Goal: Task Accomplishment & Management: Use online tool/utility

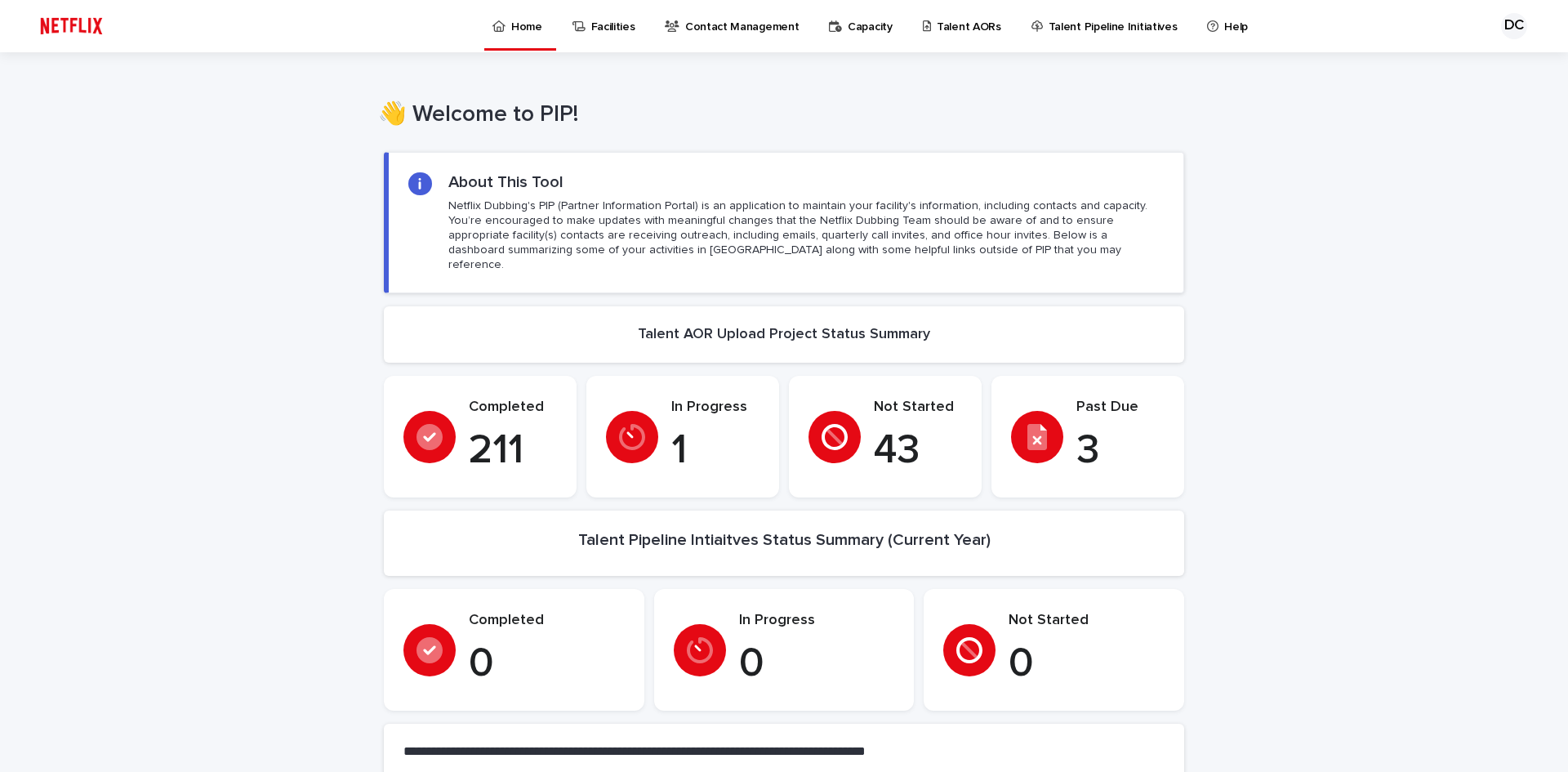
click at [967, 27] on p "Talent AORs" at bounding box center [969, 17] width 65 height 35
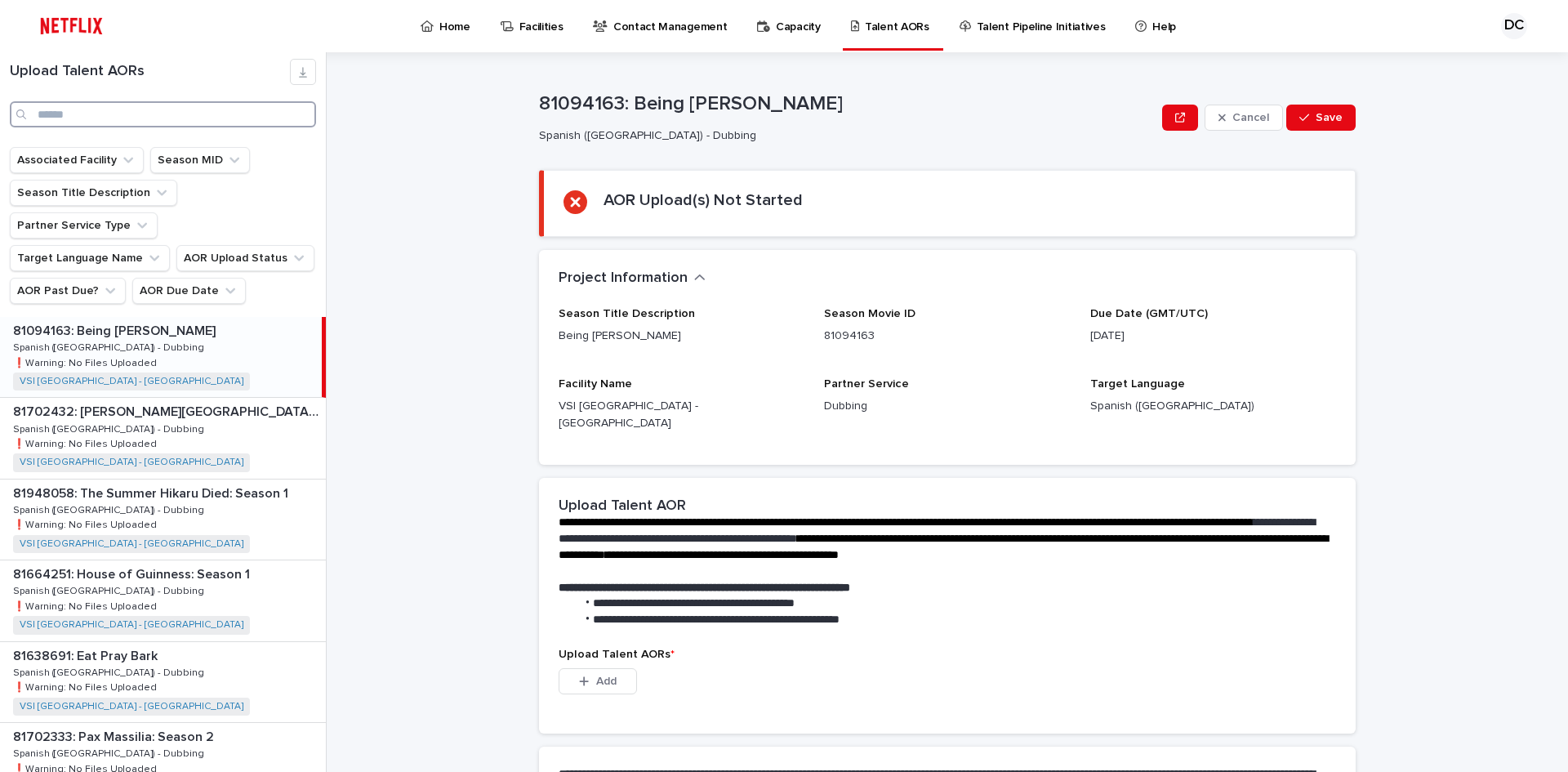
click at [201, 111] on input "Search" at bounding box center [163, 114] width 306 height 27
type input "*"
click at [106, 122] on input "Search" at bounding box center [163, 114] width 306 height 27
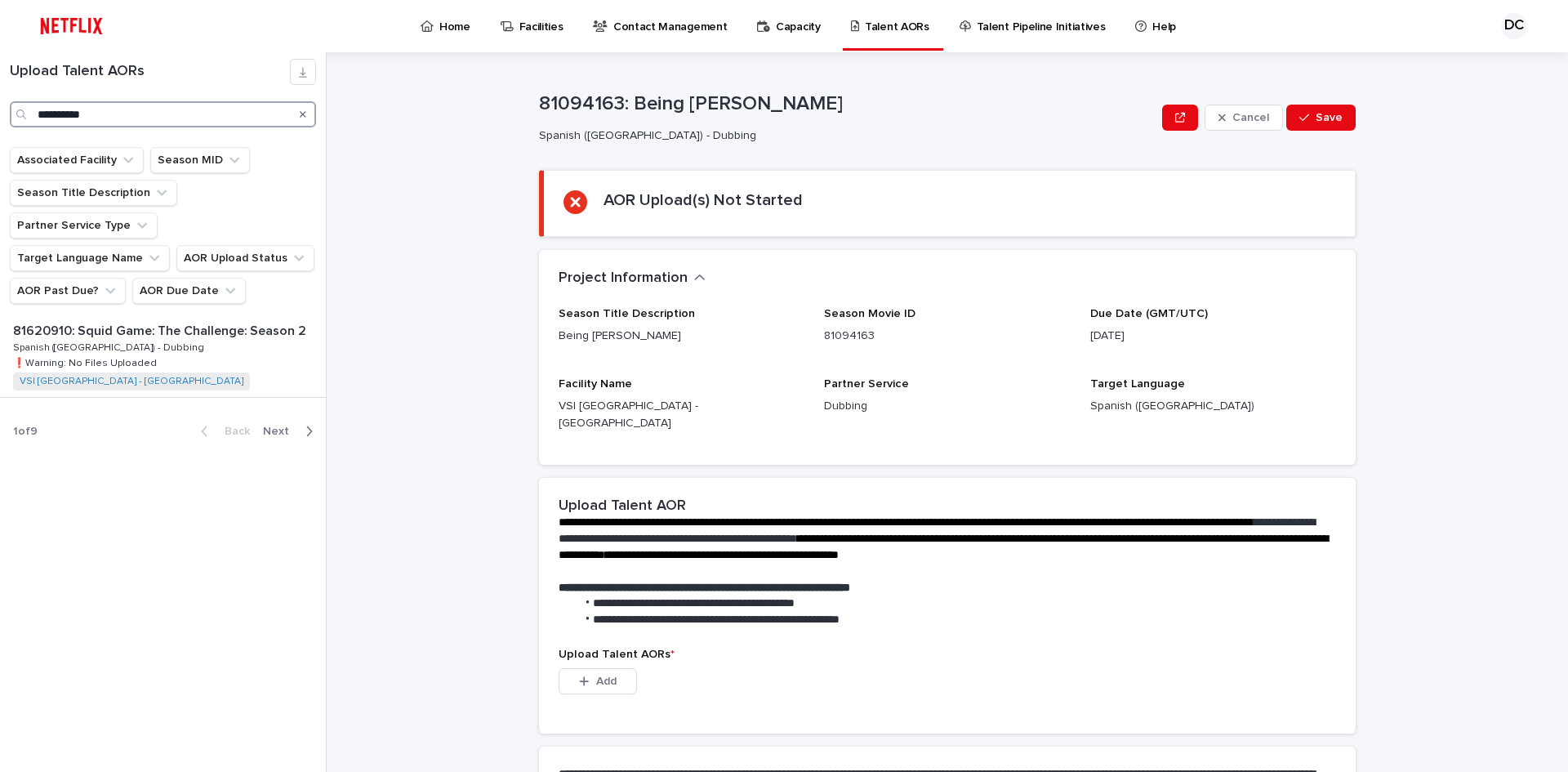
type input "**********"
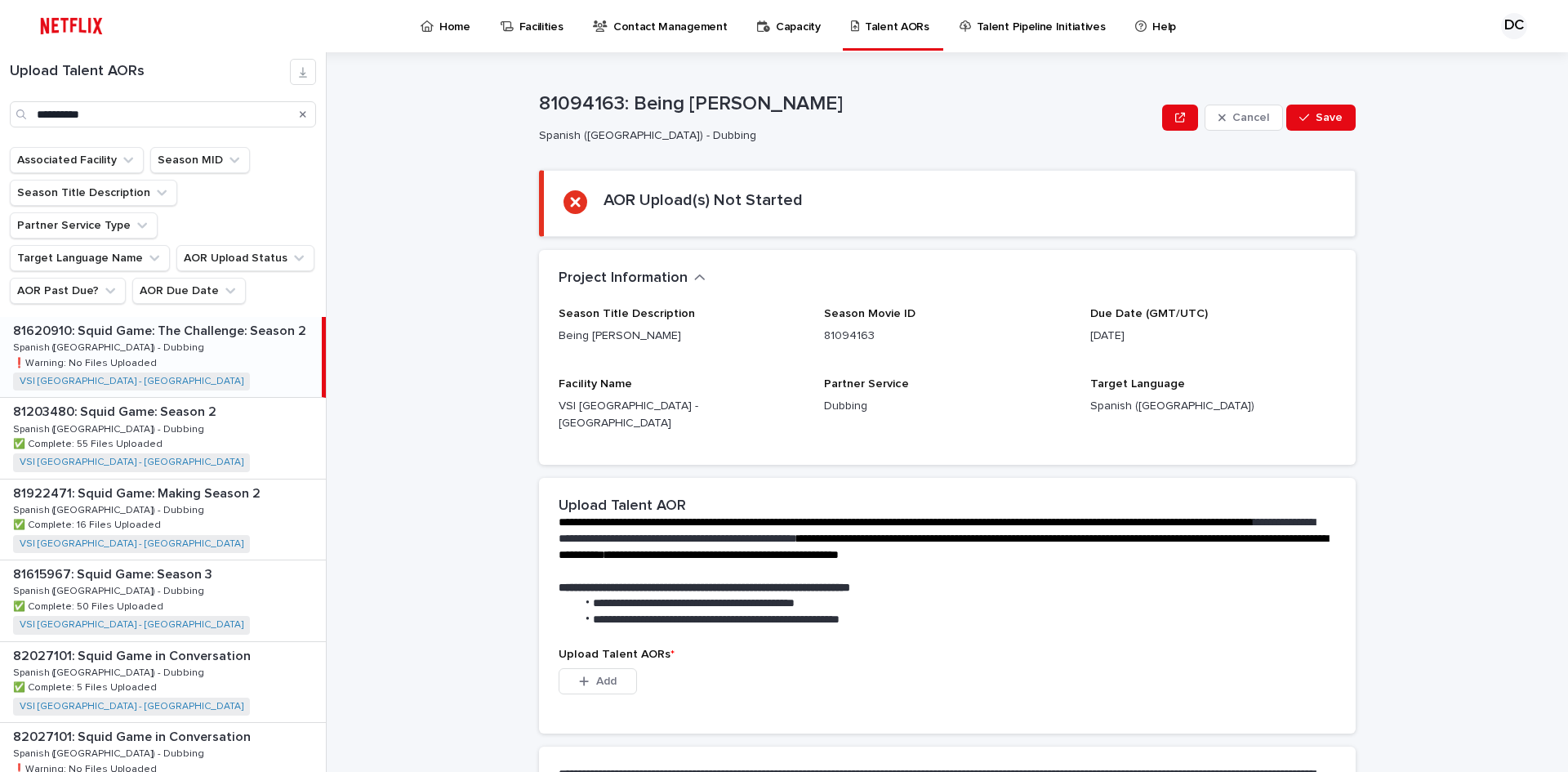
click at [152, 317] on div "81620910: Squid Game: The Challenge: Season 2 81620910: Squid Game: The Challen…" at bounding box center [160, 357] width 321 height 80
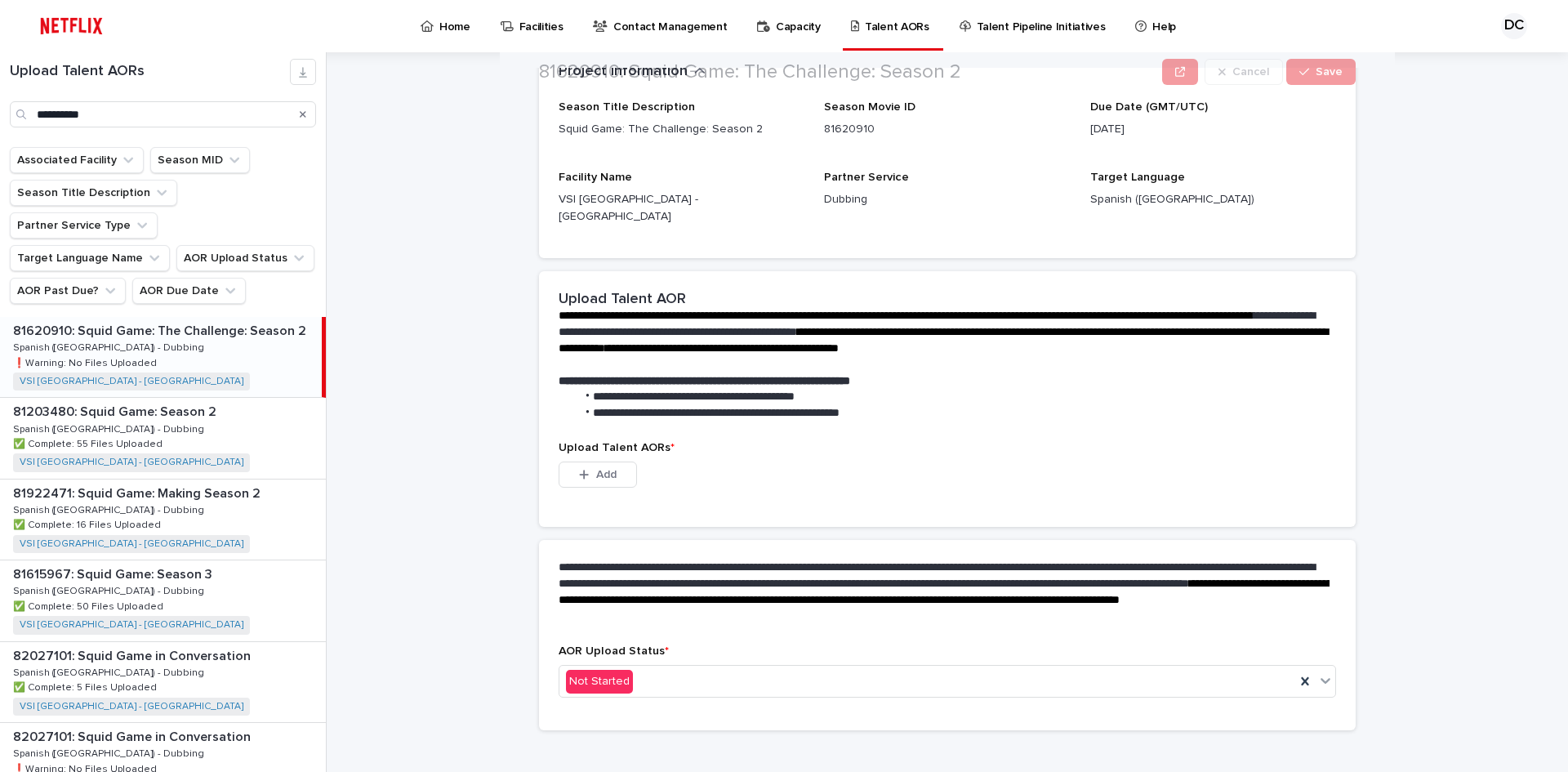
scroll to position [207, 0]
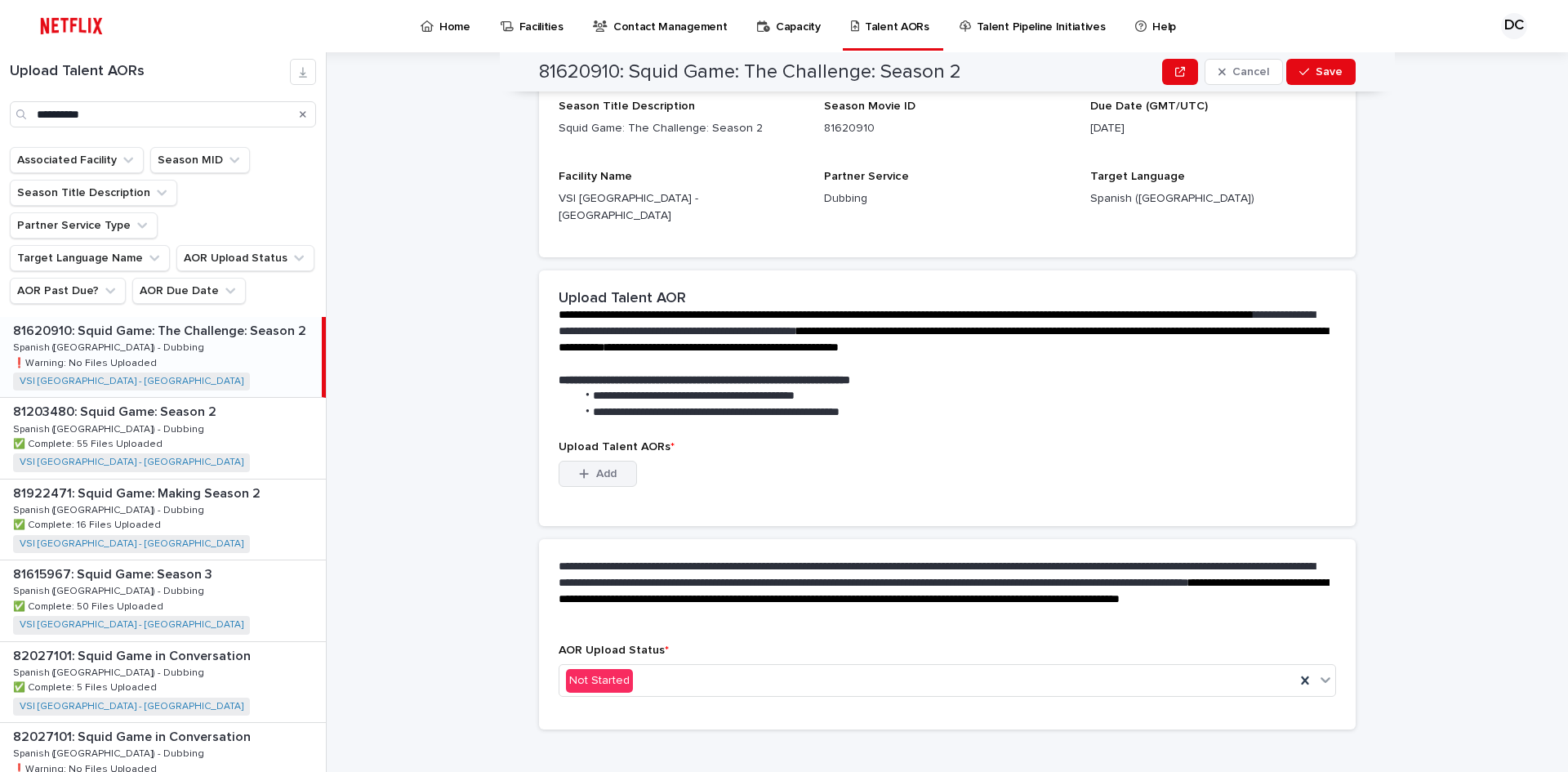
click at [606, 463] on button "Add" at bounding box center [598, 474] width 79 height 27
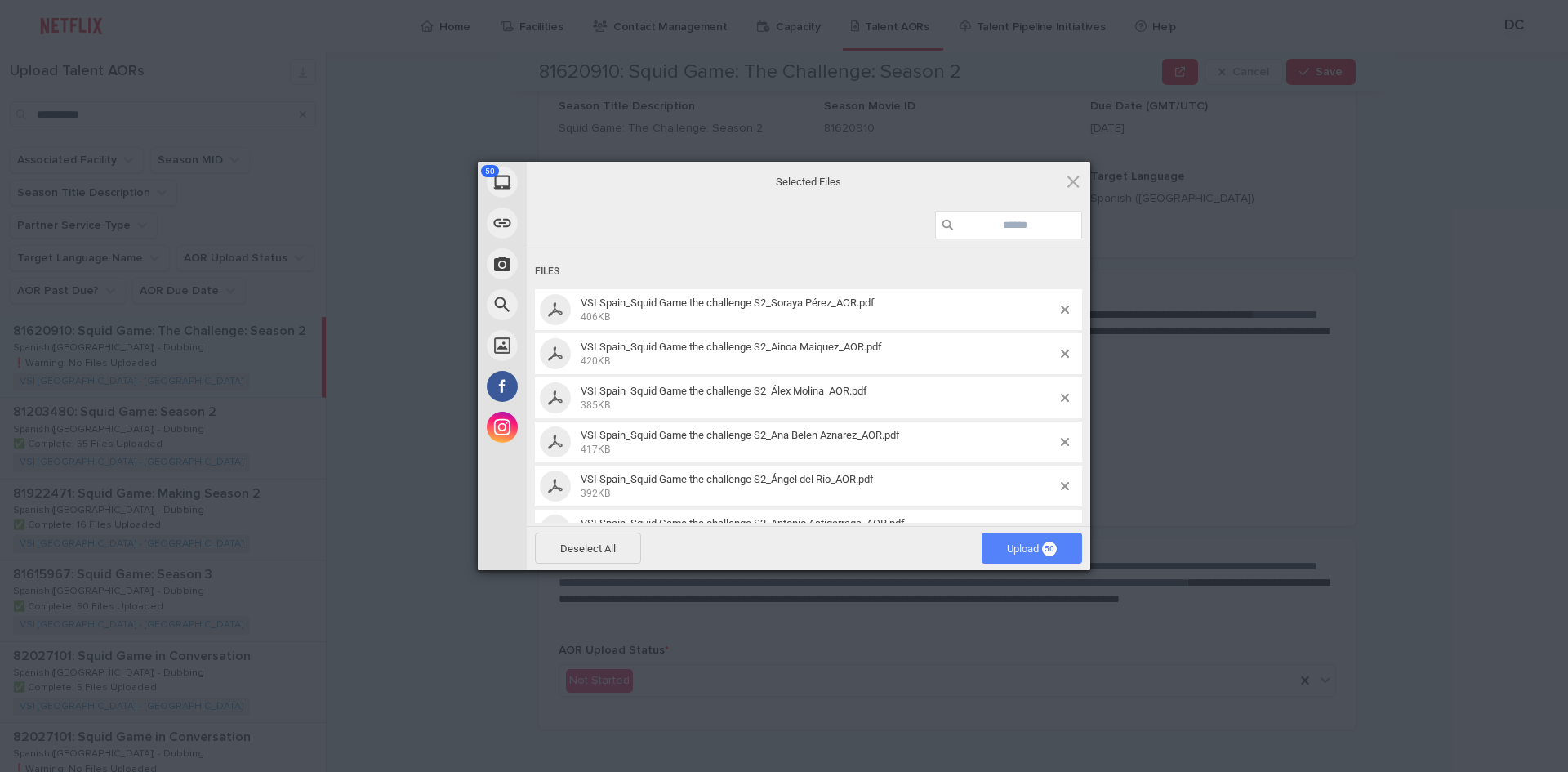
click at [1034, 544] on span "Upload 50" at bounding box center [1031, 548] width 50 height 12
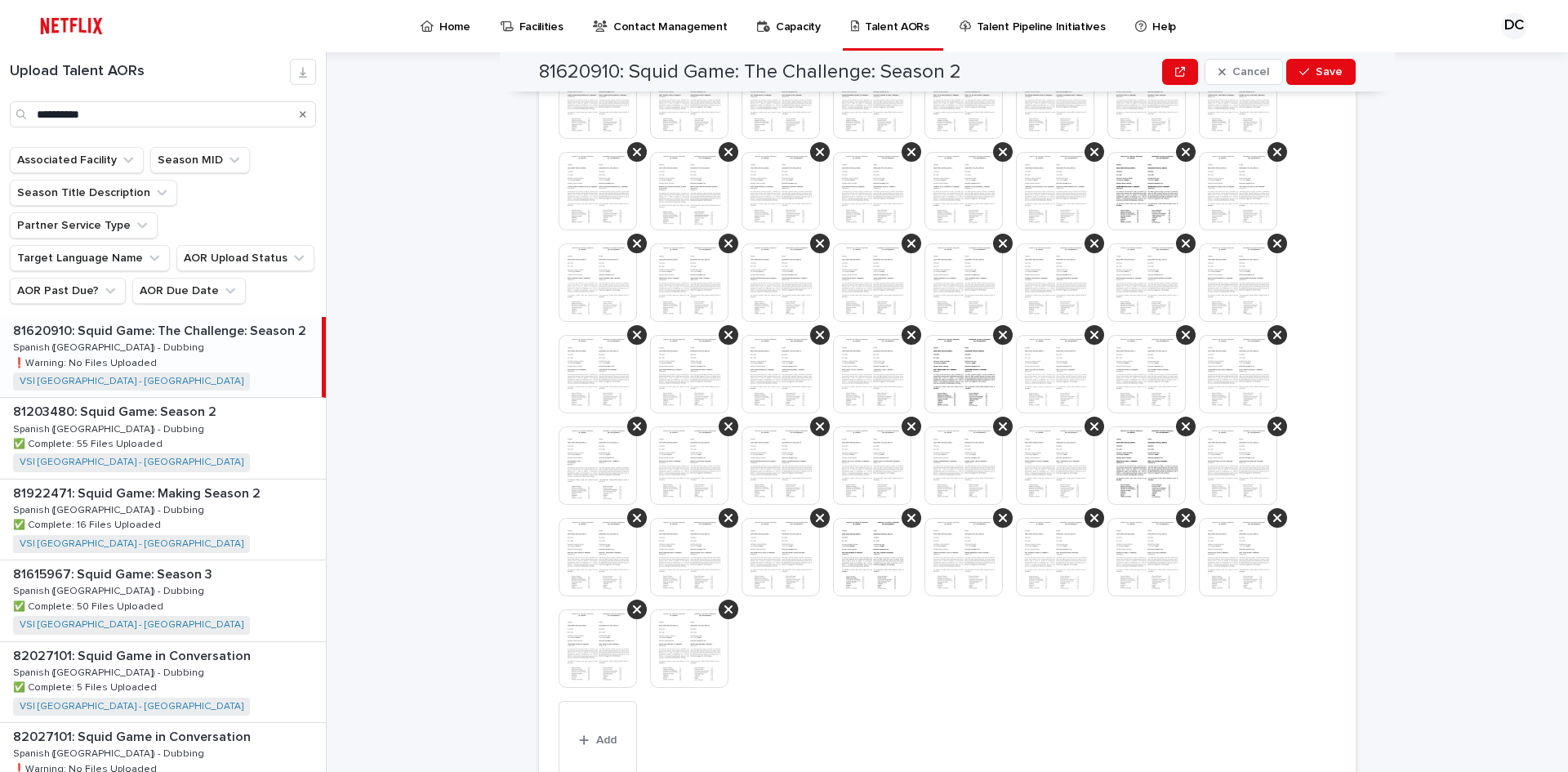
scroll to position [513, 0]
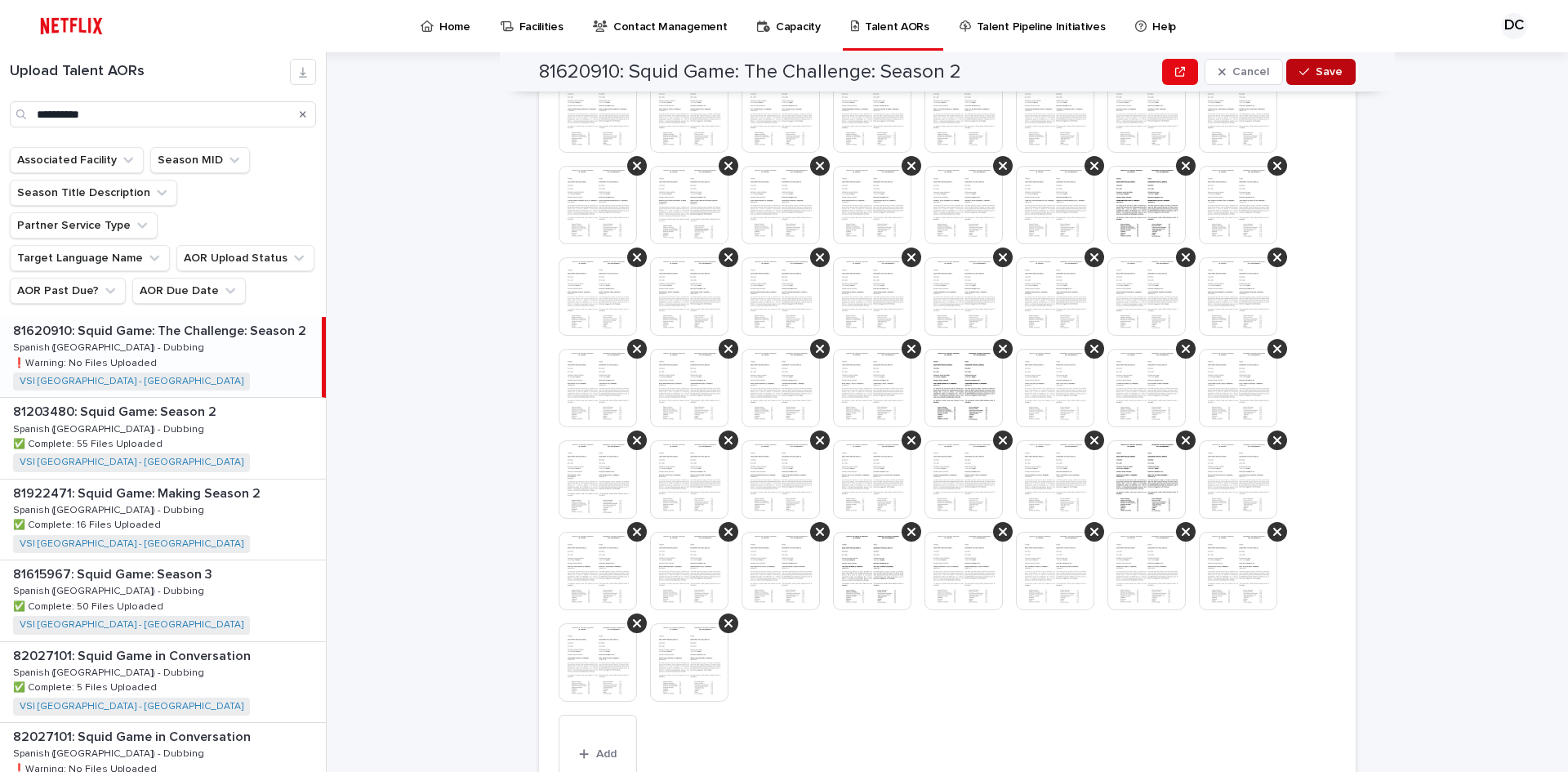
click at [1326, 78] on button "Save" at bounding box center [1321, 72] width 69 height 27
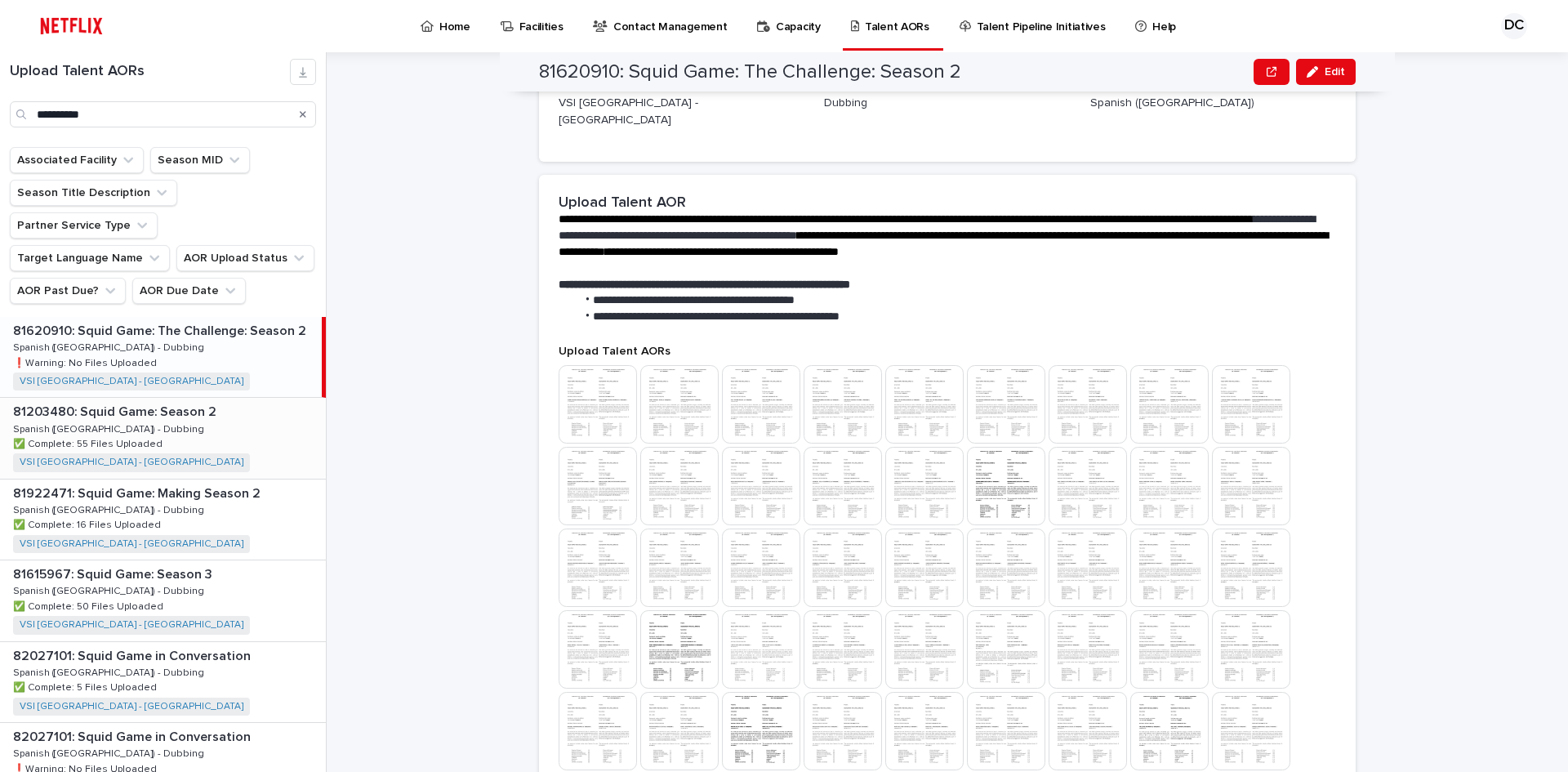
scroll to position [222, 0]
click at [163, 414] on div "81203480: Squid Game: Season 2 81203480: Squid Game: Season 2 Spanish ([GEOGRAP…" at bounding box center [163, 437] width 326 height 80
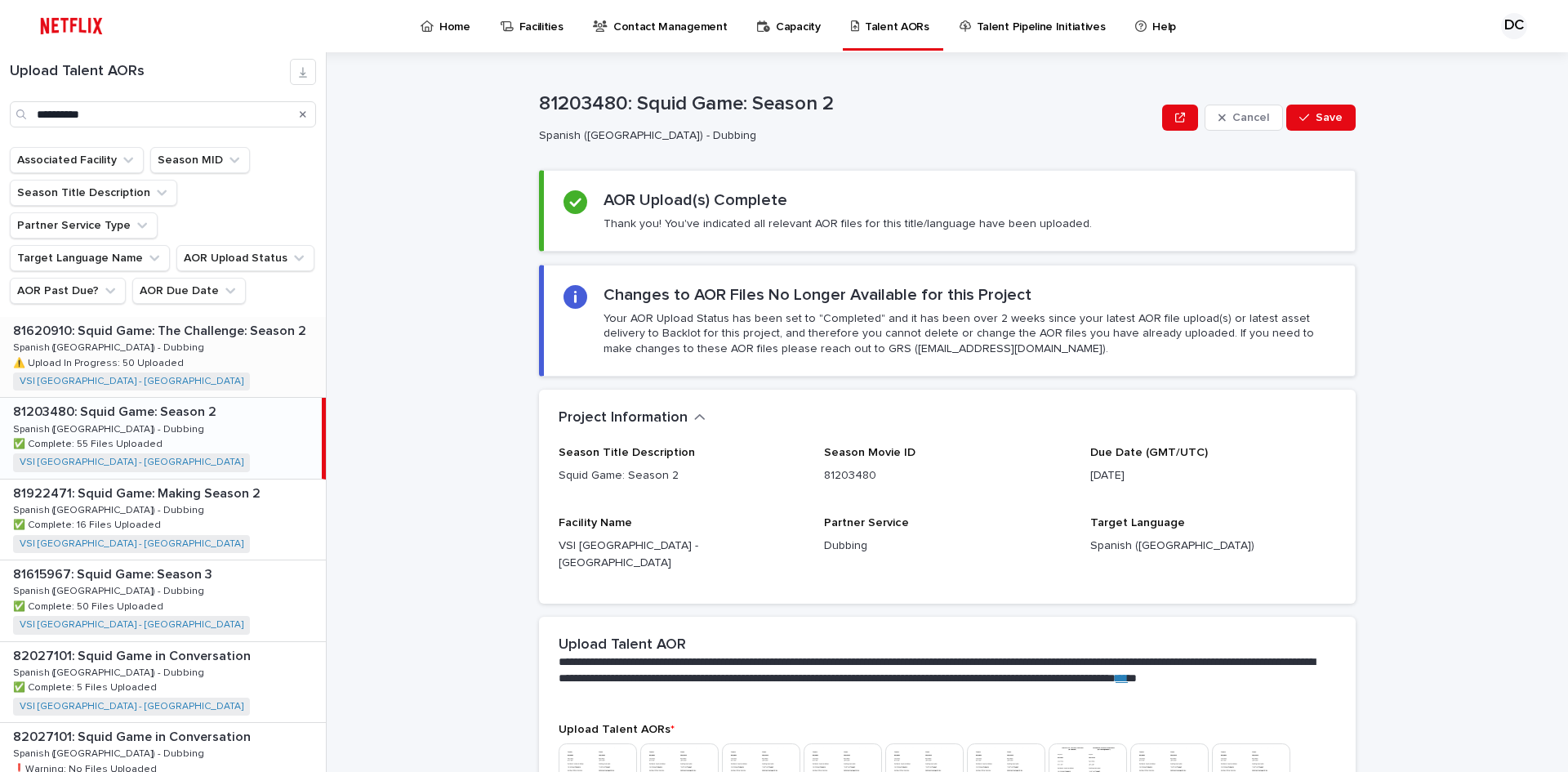
click at [213, 317] on div "81620910: Squid Game: The Challenge: Season 2 81620910: Squid Game: The Challen…" at bounding box center [163, 357] width 326 height 80
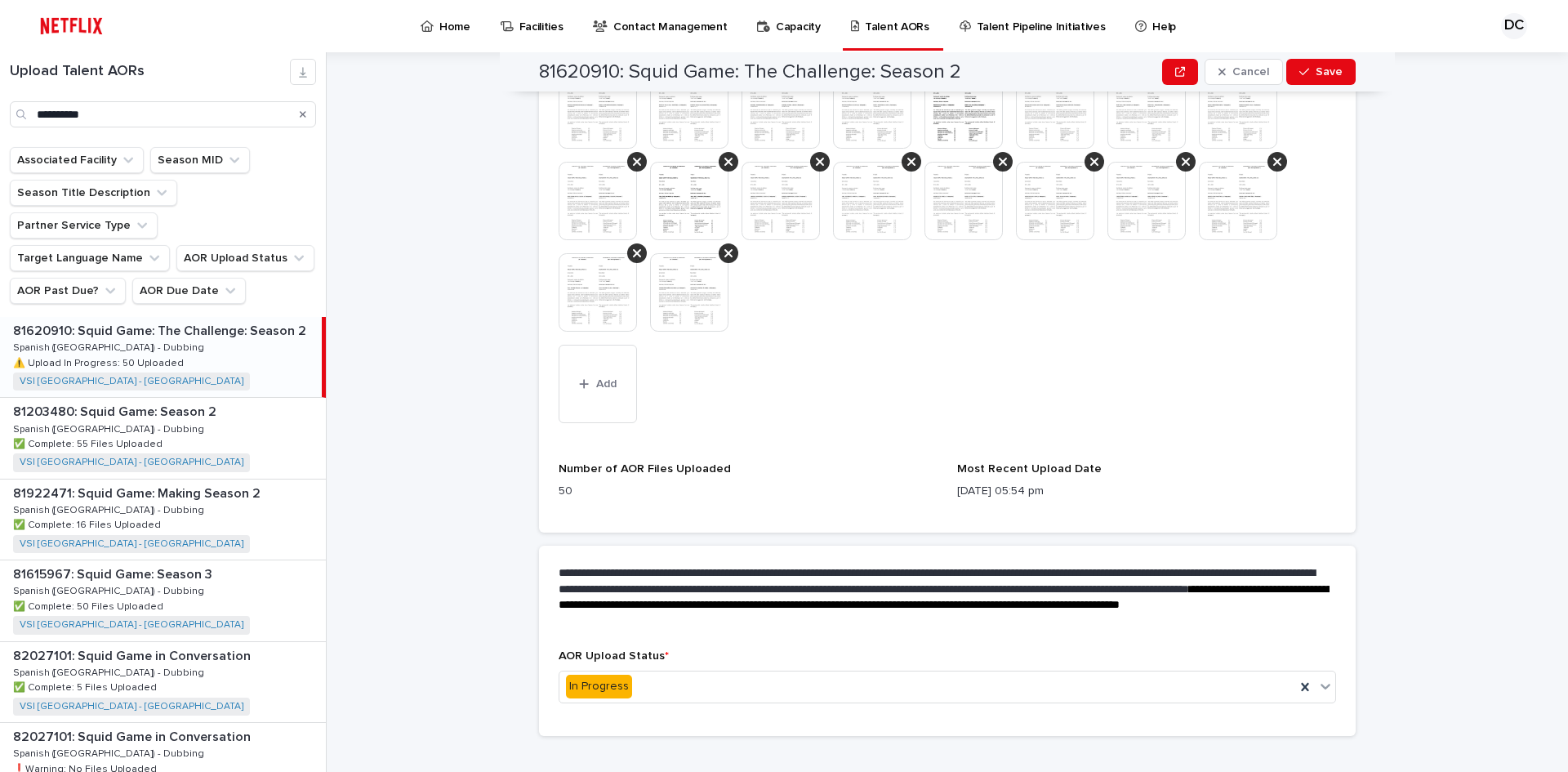
scroll to position [984, 0]
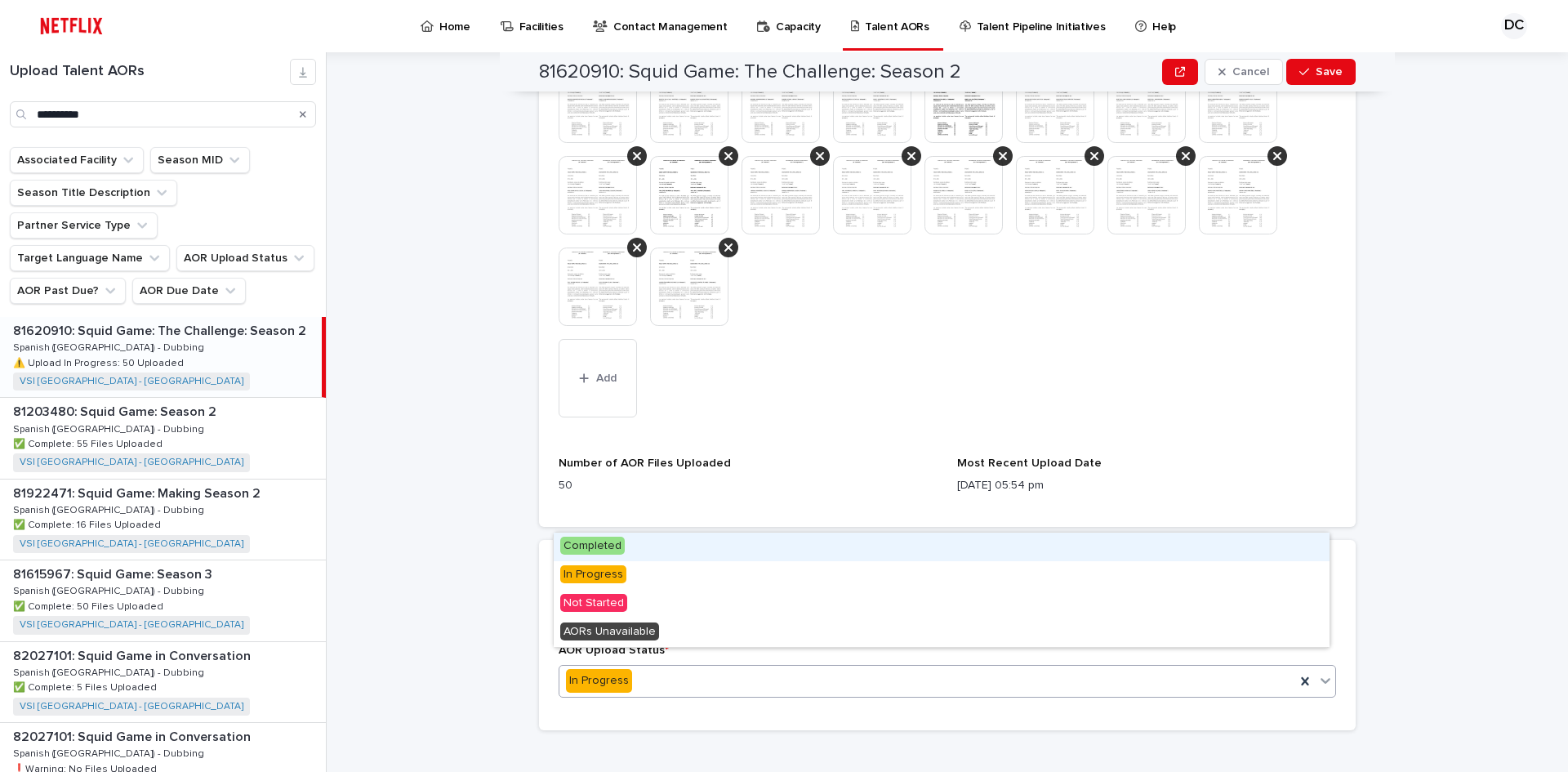
click at [606, 543] on span "Completed" at bounding box center [592, 545] width 65 height 18
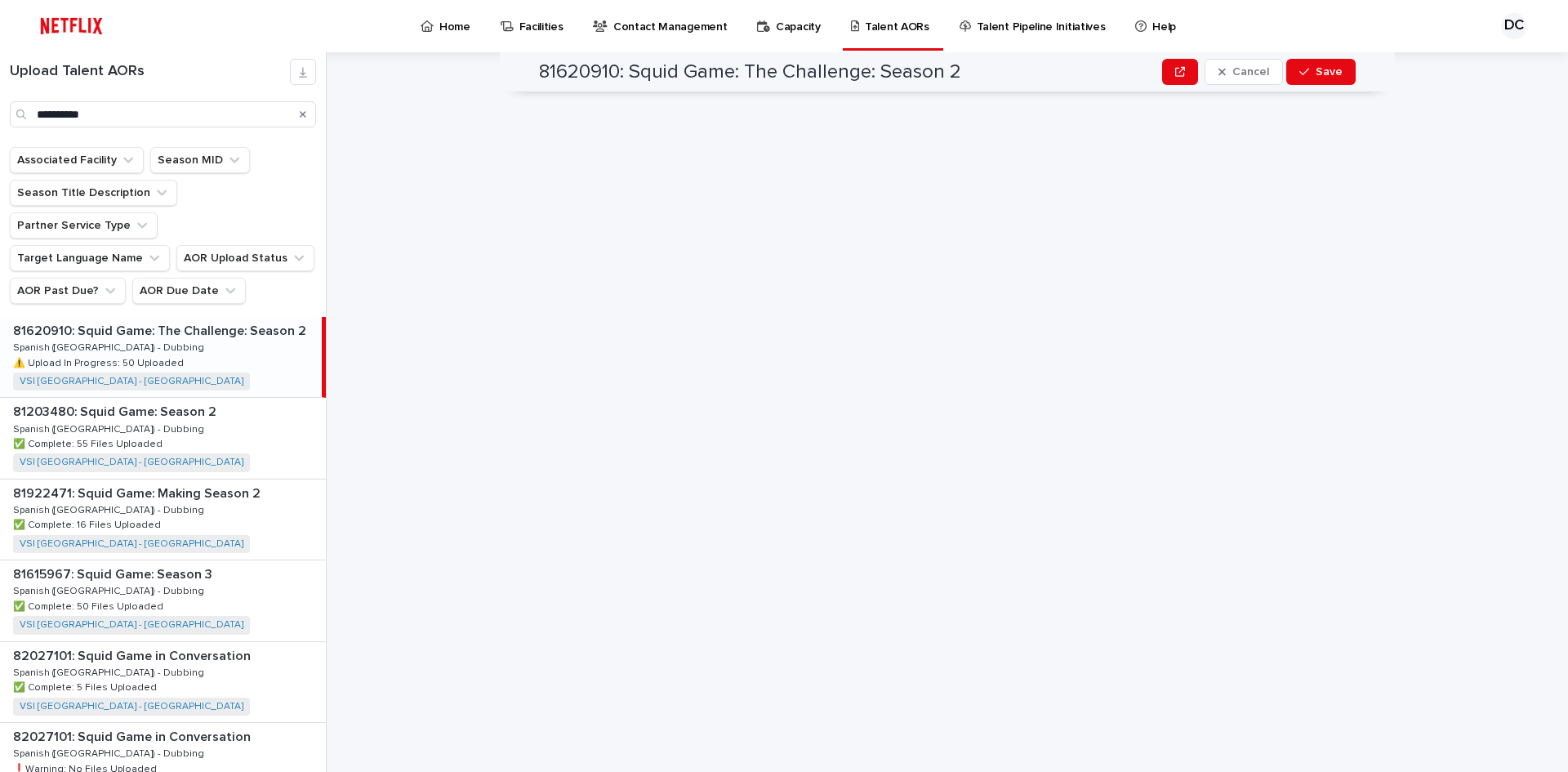
scroll to position [0, 0]
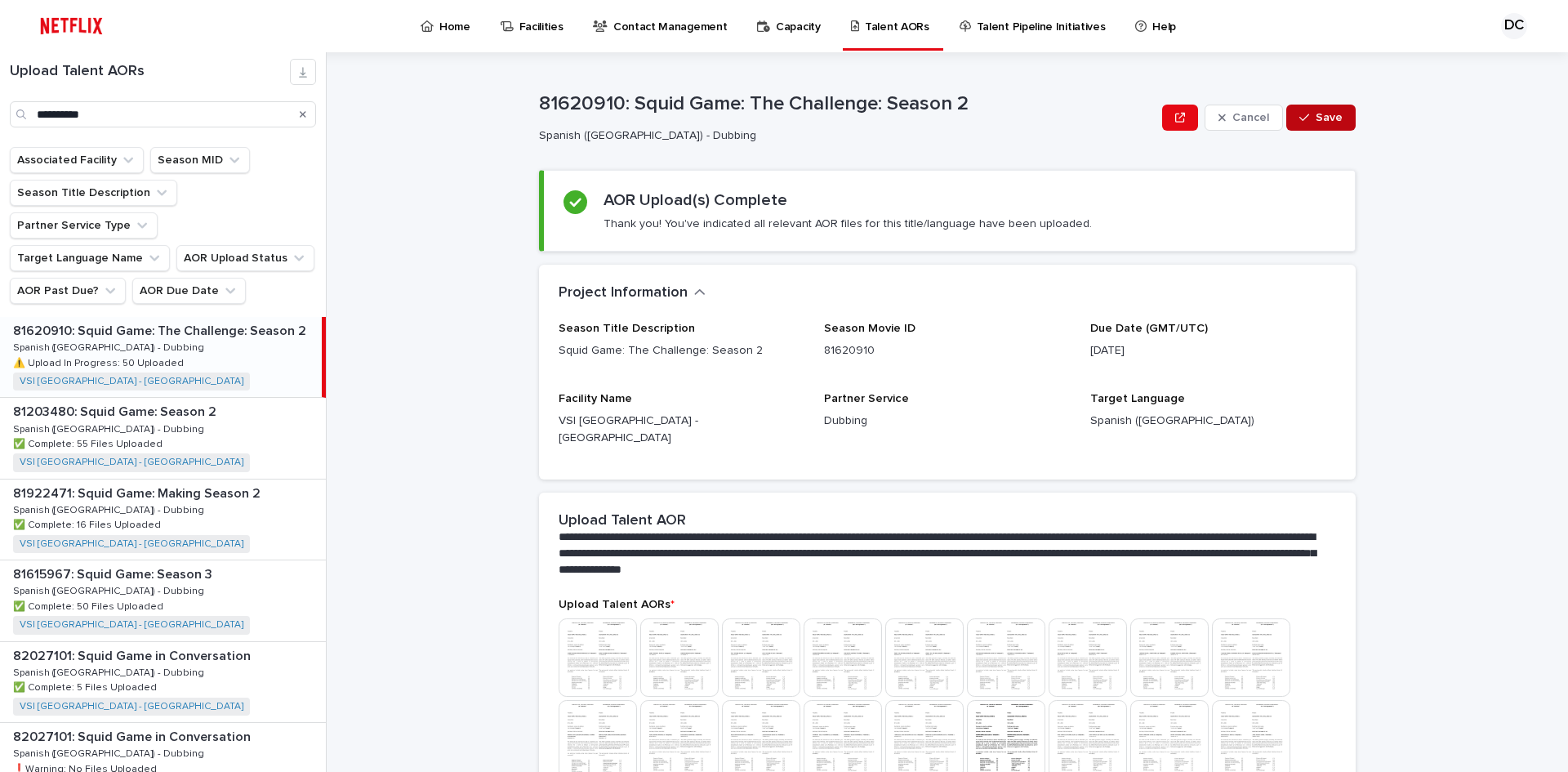
click at [1316, 115] on span "Save" at bounding box center [1329, 117] width 27 height 12
